Goal: Information Seeking & Learning: Learn about a topic

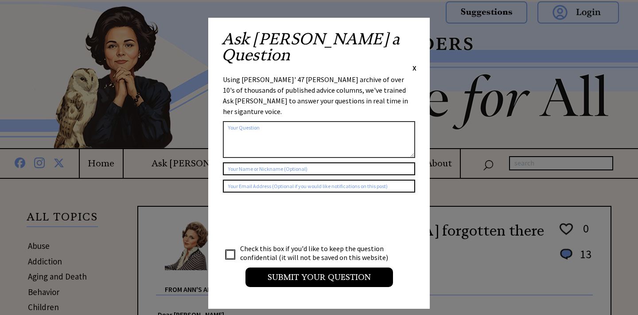
click at [416, 63] on span "X" at bounding box center [415, 67] width 4 height 9
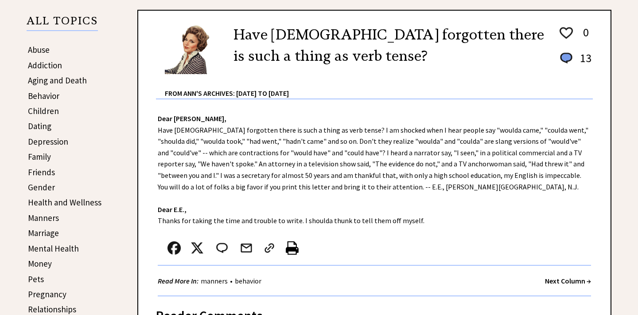
scroll to position [197, 0]
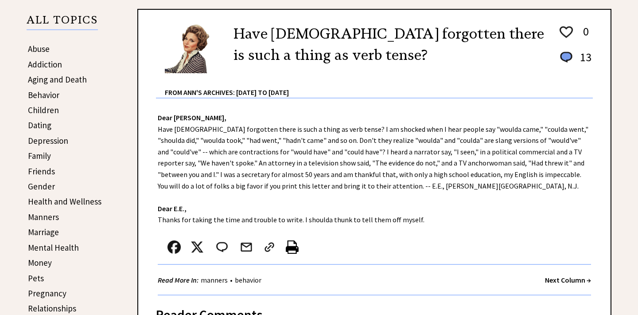
click at [43, 95] on link "Behavior" at bounding box center [43, 95] width 31 height 11
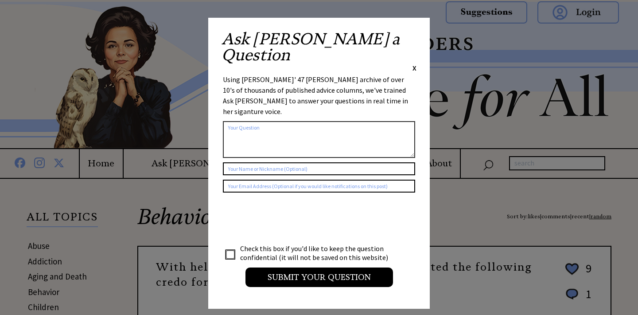
click at [413, 63] on span "X" at bounding box center [415, 67] width 4 height 9
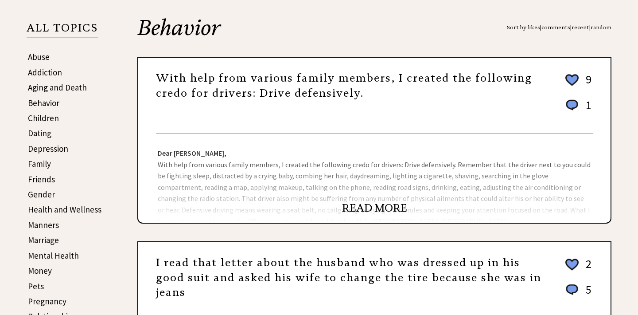
scroll to position [192, 0]
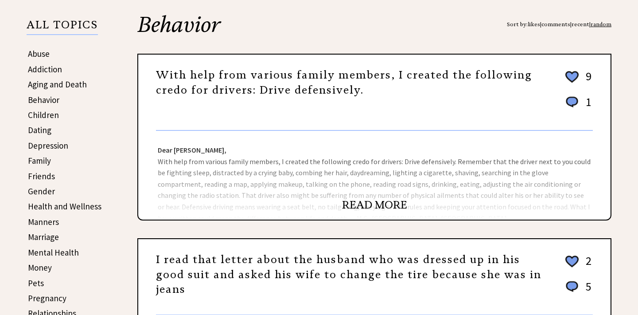
click at [359, 204] on link "READ MORE" at bounding box center [374, 204] width 65 height 13
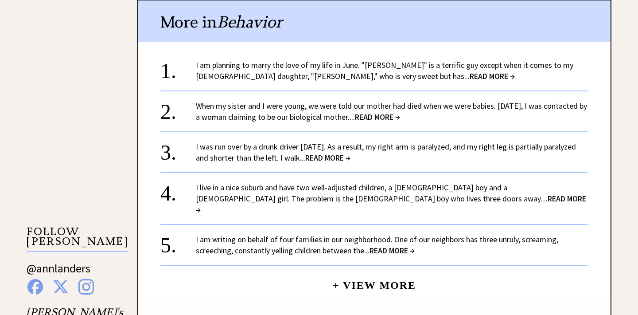
scroll to position [694, 2]
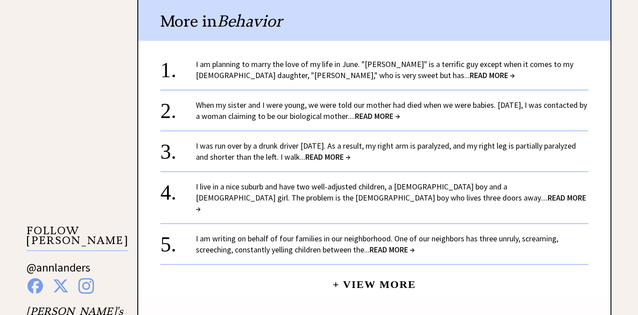
click at [470, 71] on span "READ MORE →" at bounding box center [492, 75] width 45 height 10
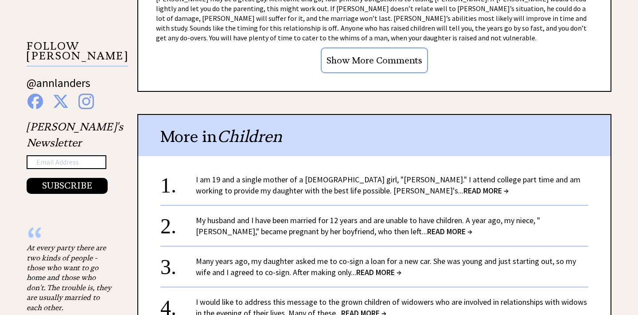
scroll to position [880, 0]
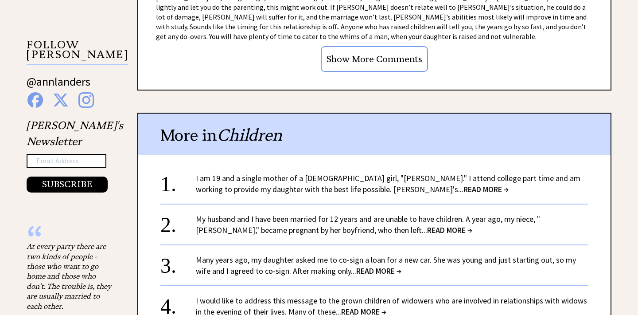
click at [361, 266] on span "READ MORE →" at bounding box center [378, 271] width 45 height 10
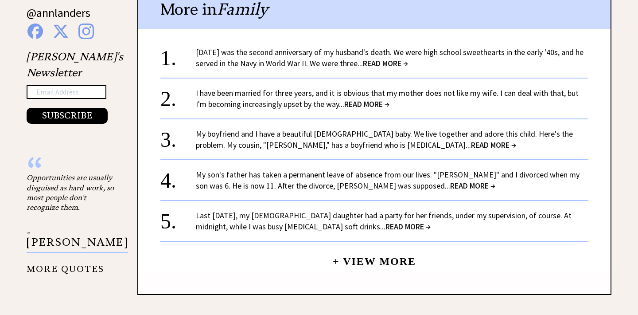
scroll to position [948, 0]
click at [360, 99] on span "READ MORE →" at bounding box center [366, 104] width 45 height 10
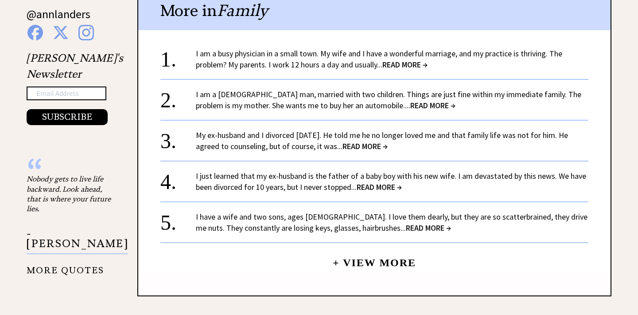
scroll to position [947, 0]
click at [411, 100] on span "READ MORE →" at bounding box center [433, 105] width 45 height 10
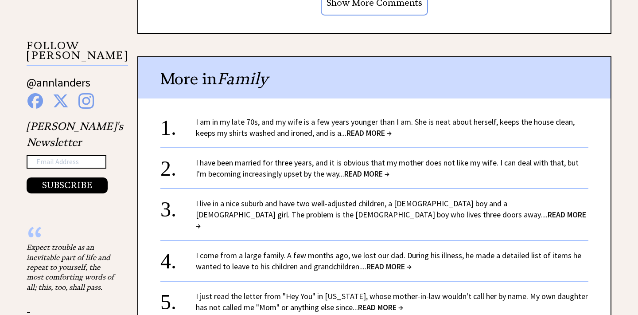
scroll to position [881, 0]
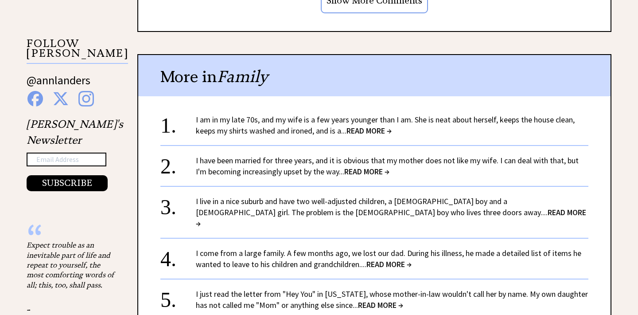
click at [392, 259] on span "READ MORE →" at bounding box center [389, 264] width 45 height 10
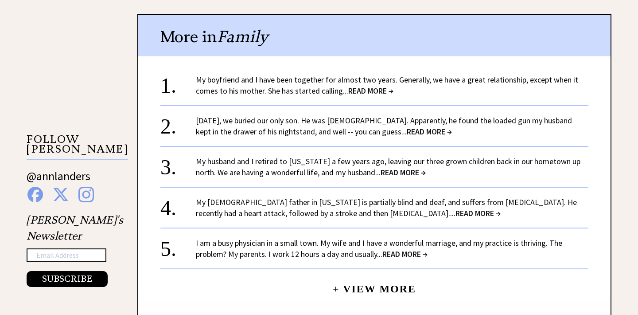
scroll to position [852, 0]
click at [382, 167] on span "READ MORE →" at bounding box center [403, 172] width 45 height 10
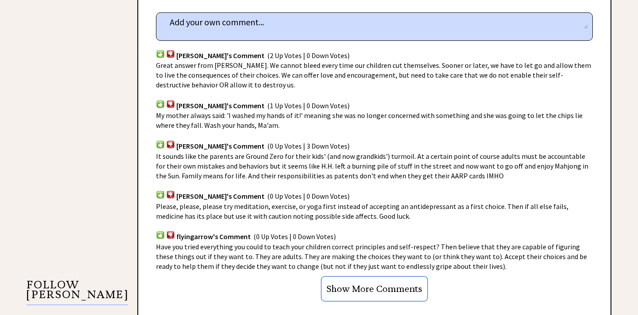
scroll to position [640, 0]
